Goal: Information Seeking & Learning: Check status

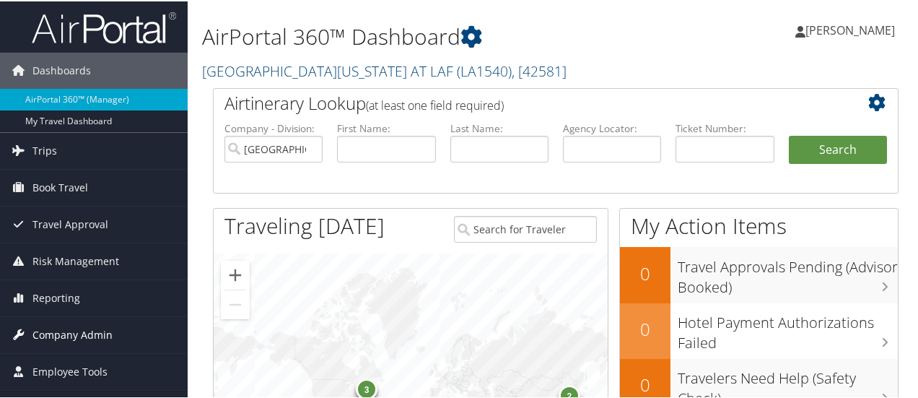
click at [104, 331] on span "Company Admin" at bounding box center [72, 333] width 80 height 36
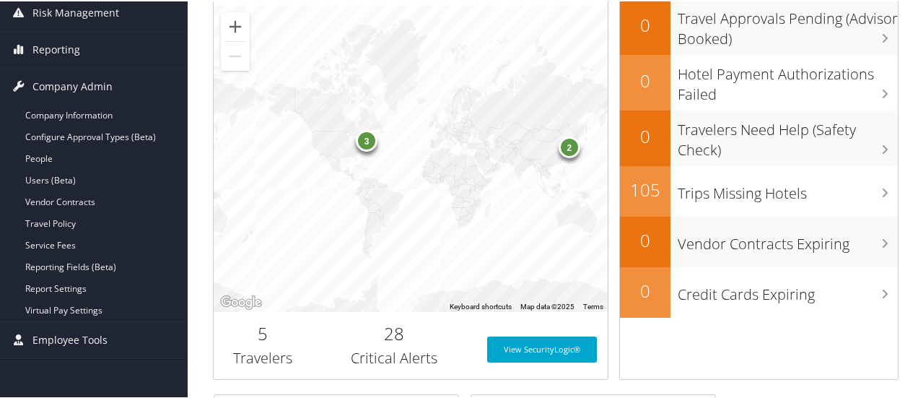
scroll to position [250, 0]
click at [79, 43] on link "Reporting" at bounding box center [94, 47] width 188 height 36
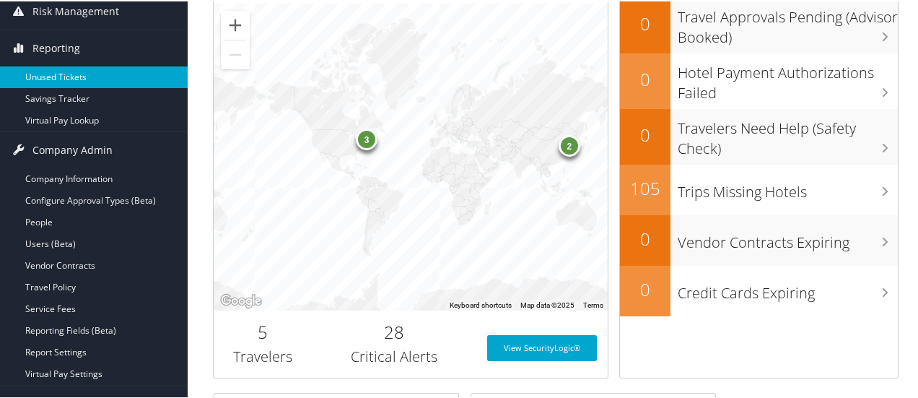
click at [79, 73] on link "Unused Tickets" at bounding box center [94, 76] width 188 height 22
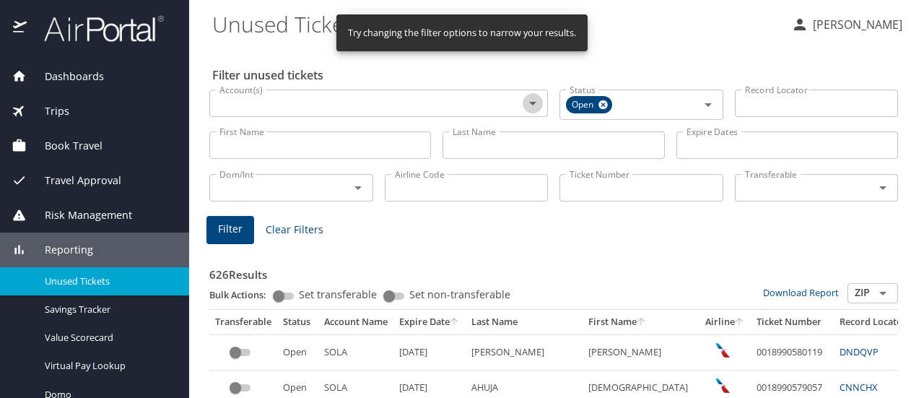
click at [527, 107] on icon "Open" at bounding box center [532, 103] width 17 height 17
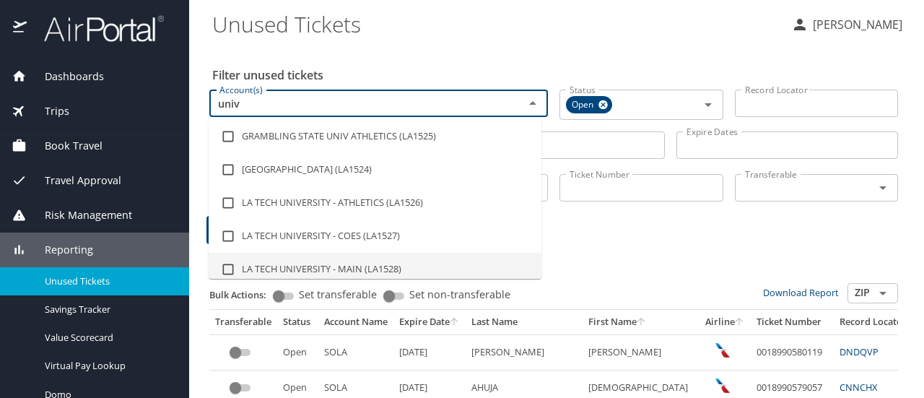
type input "univ"
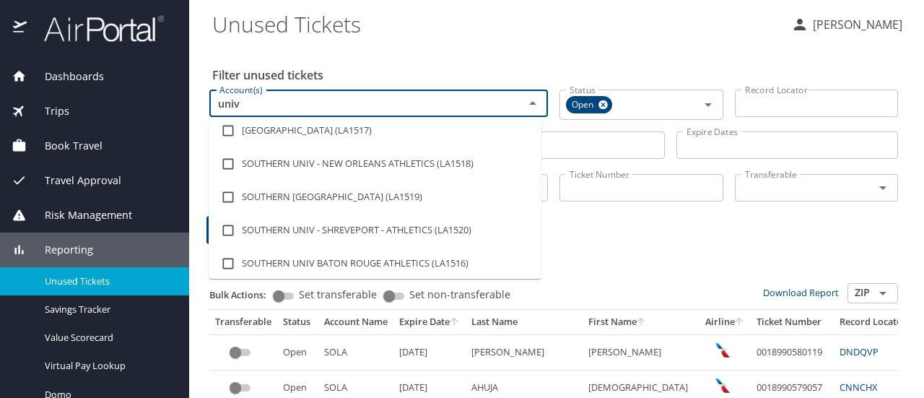
scroll to position [278, 0]
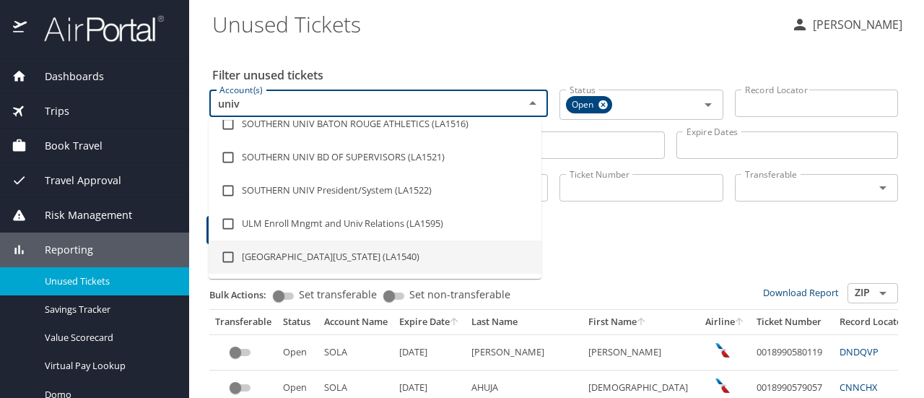
click at [391, 255] on li "UNIV OF LOUISIANA AT LAF (LA1540)" at bounding box center [375, 256] width 333 height 33
checkbox input "true"
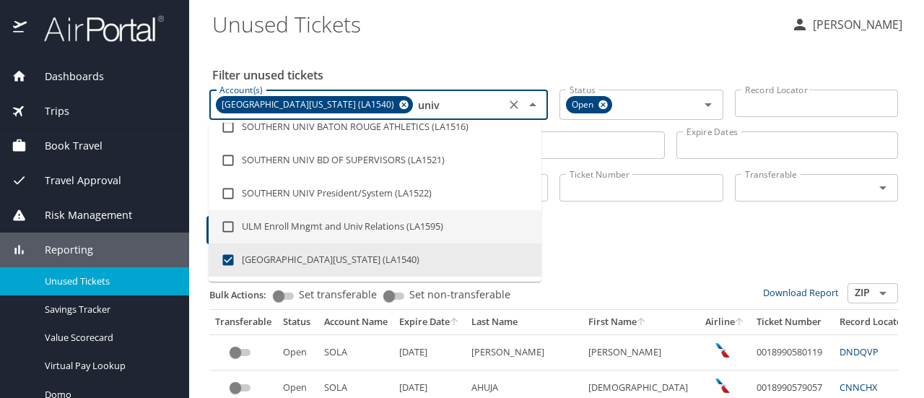
type input "univ"
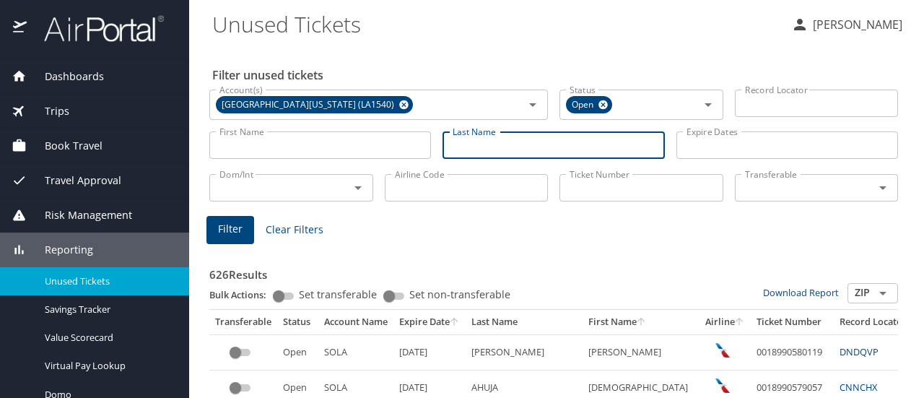
click at [557, 150] on input "Last Name" at bounding box center [553, 144] width 222 height 27
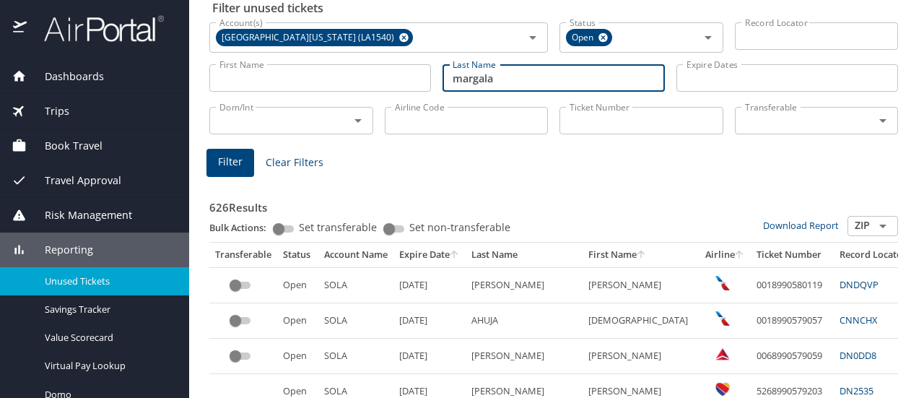
scroll to position [92, 0]
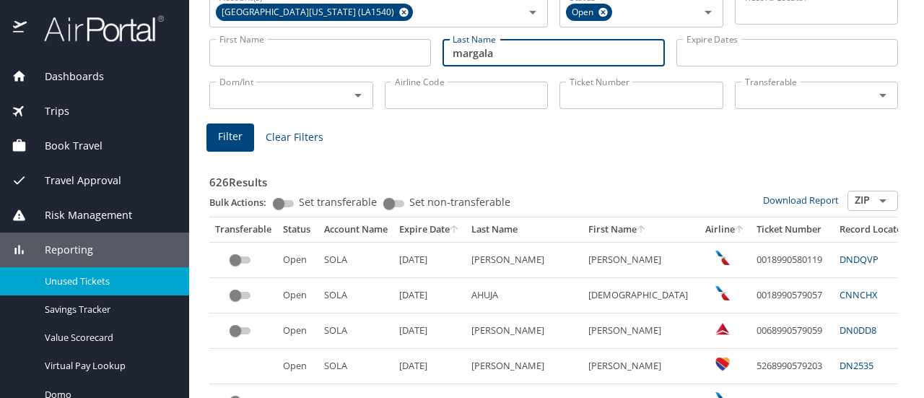
type input "margala"
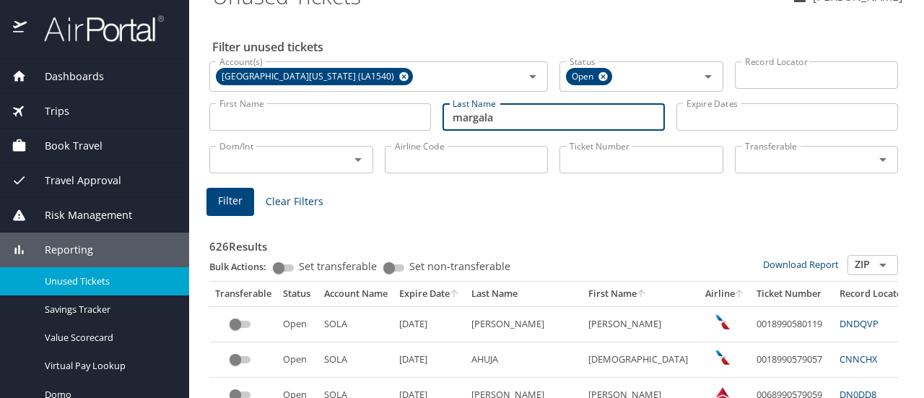
scroll to position [0, 0]
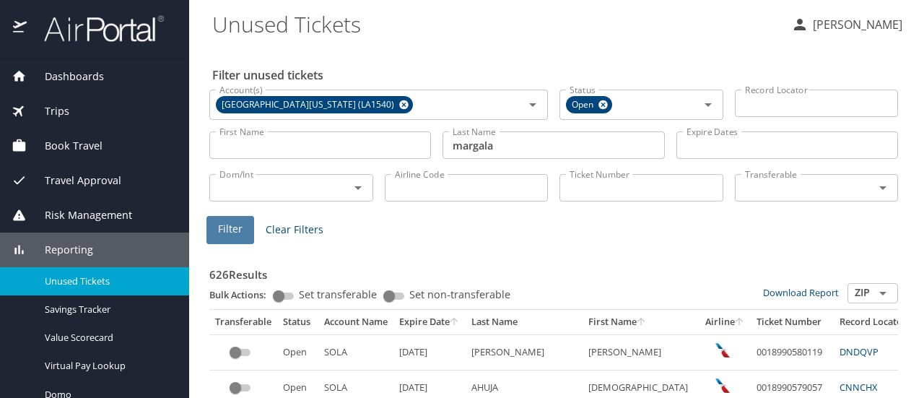
click at [237, 242] on button "Filter" at bounding box center [230, 230] width 48 height 28
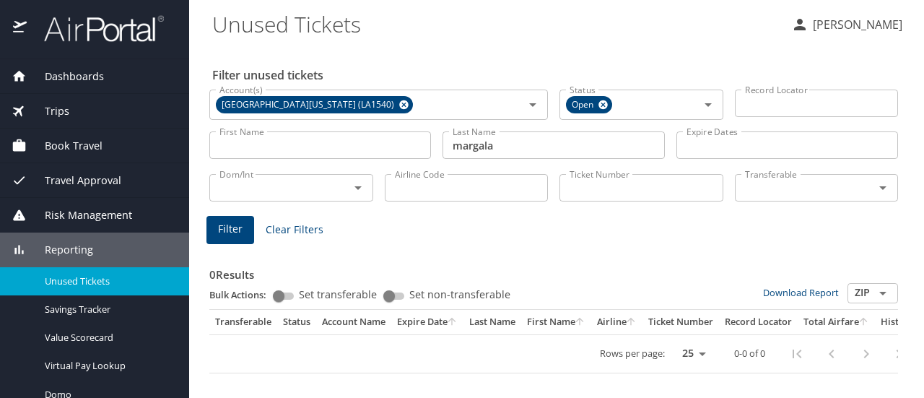
click at [907, 237] on main "Unused Tickets JOSEPHINE MARIANO Filter unused tickets Account(s) UNIV OF LOUIS…" at bounding box center [556, 199] width 735 height 398
click at [390, 144] on input "First Name" at bounding box center [320, 144] width 222 height 27
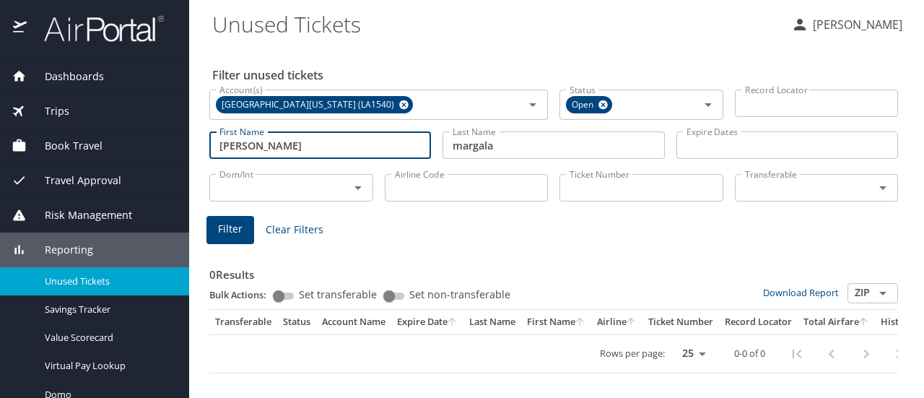
type input "Martin"
click at [709, 105] on icon "Open" at bounding box center [707, 105] width 7 height 4
click at [518, 229] on div "Filter Clear Filters" at bounding box center [553, 230] width 694 height 28
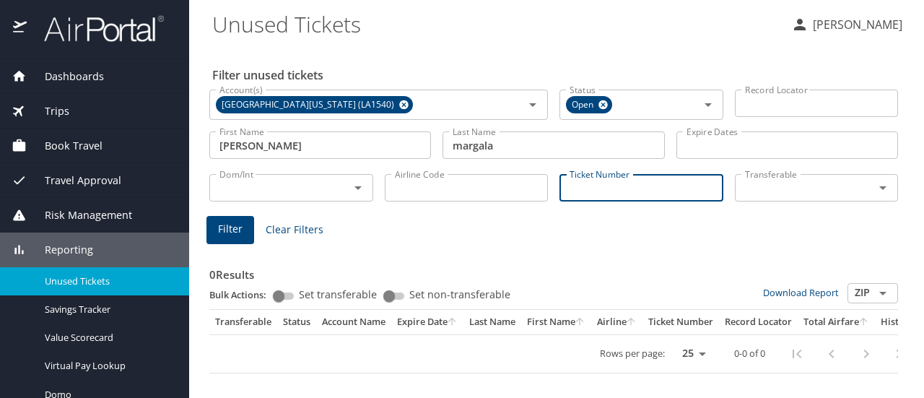
click at [619, 191] on input "Ticket Number" at bounding box center [641, 187] width 164 height 27
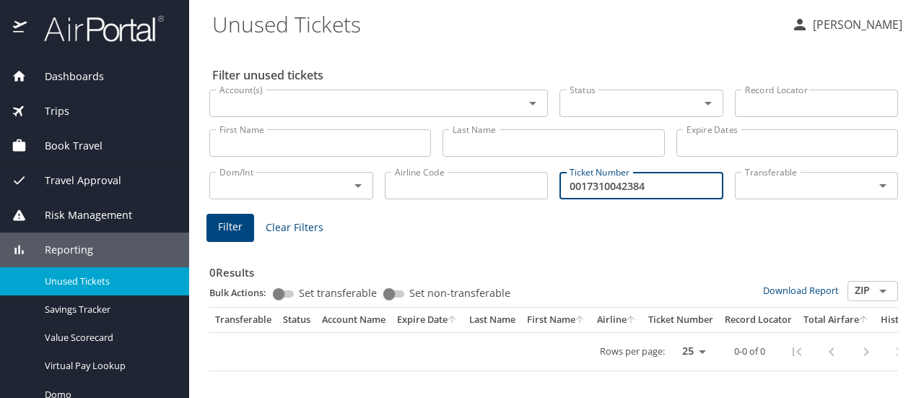
type input "0017310042384"
click at [599, 243] on div "0 Results Bulk Actions: Set transferable Set non-transferable Download Report Z…" at bounding box center [554, 305] width 700 height 144
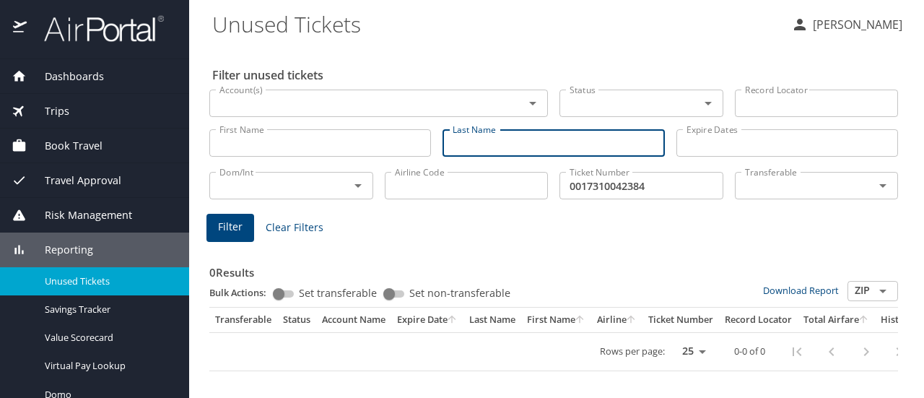
click at [520, 149] on input "Last Name" at bounding box center [553, 142] width 222 height 27
type input "m"
type input "margala"
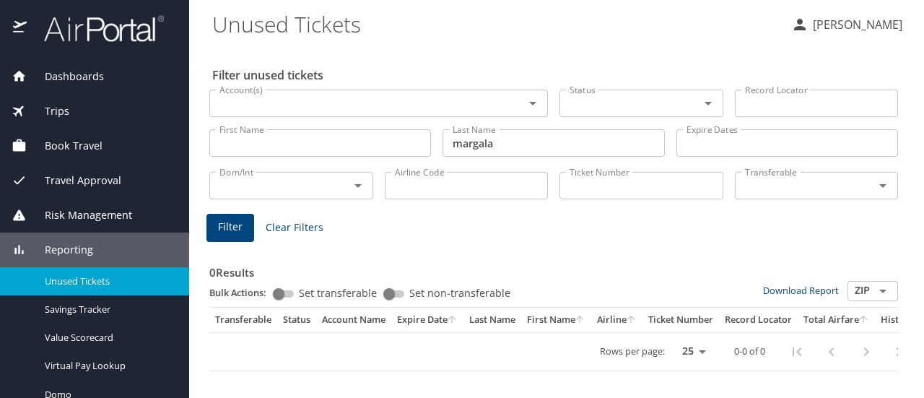
click at [525, 237] on div "0 Results Bulk Actions: Set transferable Set non-transferable Download Report Z…" at bounding box center [554, 305] width 700 height 144
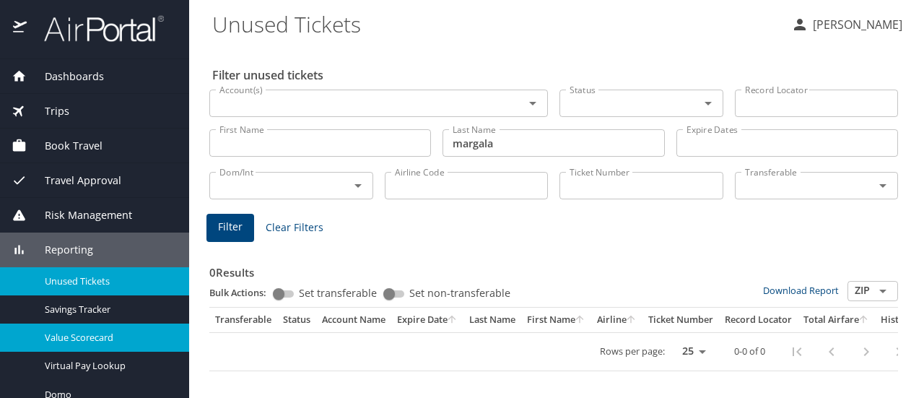
click at [141, 346] on link "Value Scorecard" at bounding box center [94, 337] width 189 height 28
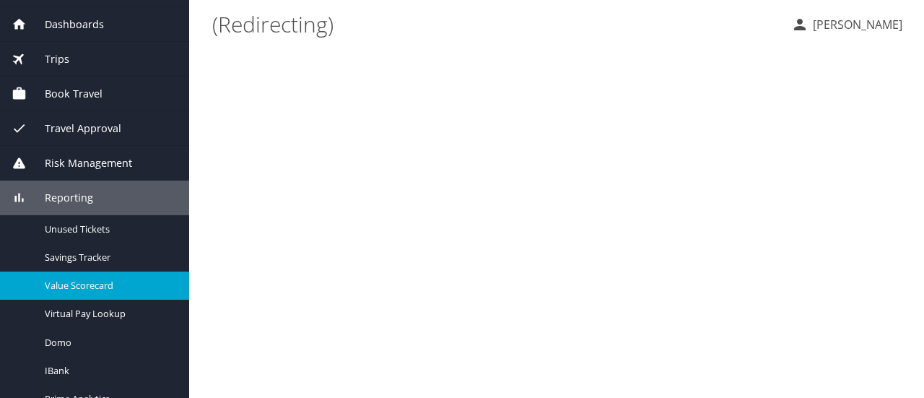
scroll to position [55, 0]
